Goal: Information Seeking & Learning: Learn about a topic

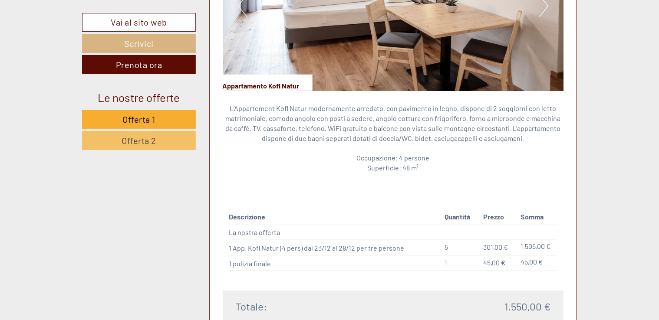
scroll to position [694, 0]
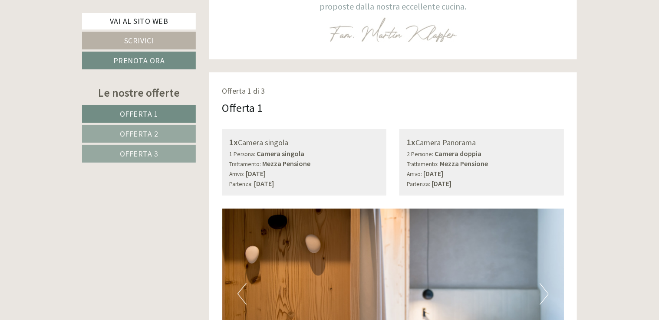
scroll to position [477, 0]
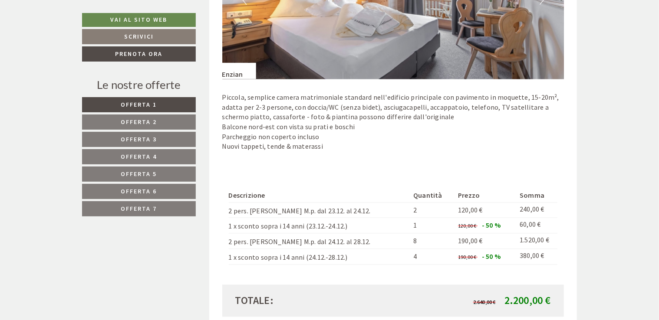
scroll to position [694, 0]
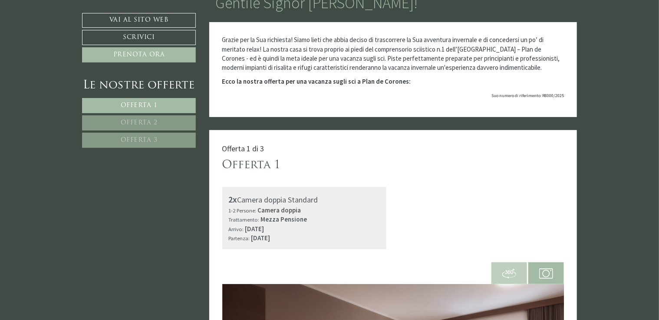
scroll to position [87, 0]
